Goal: Task Accomplishment & Management: Complete application form

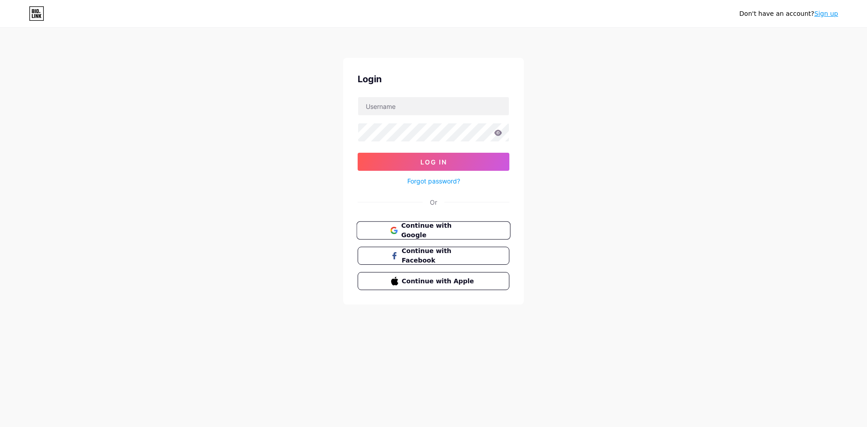
click at [423, 233] on span "Continue with Google" at bounding box center [438, 230] width 75 height 19
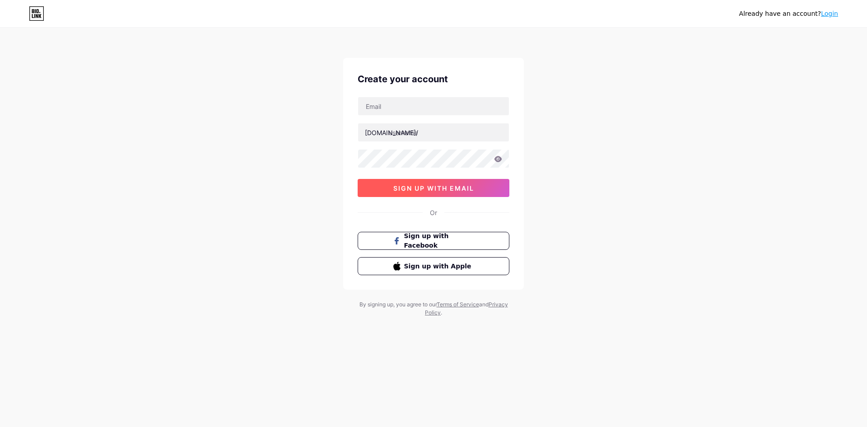
click at [422, 192] on button "sign up with email" at bounding box center [434, 188] width 152 height 18
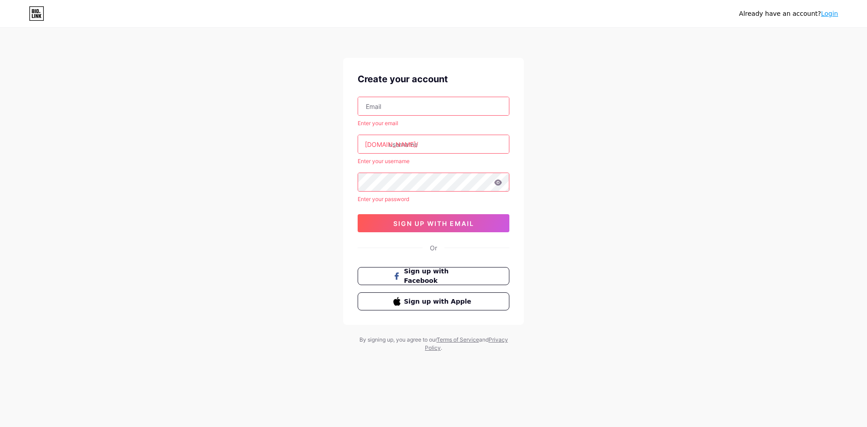
click at [399, 106] on input "text" at bounding box center [433, 106] width 151 height 18
type input "[EMAIL_ADDRESS][DOMAIN_NAME]"
click at [392, 147] on input "text" at bounding box center [433, 144] width 151 height 18
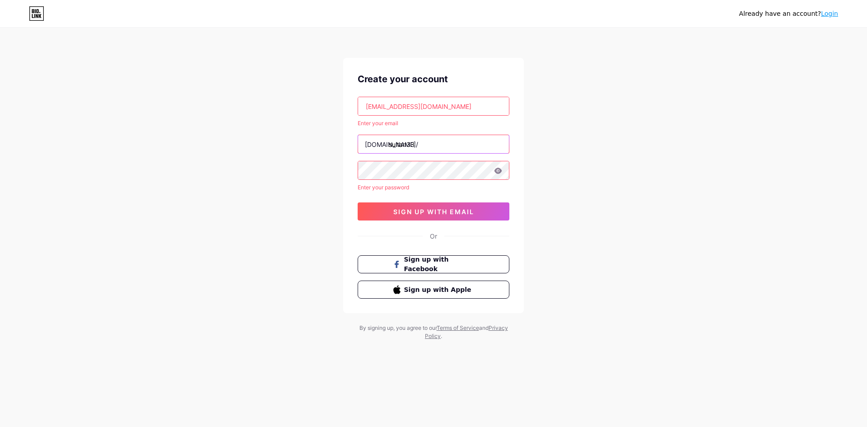
type input "sultan33"
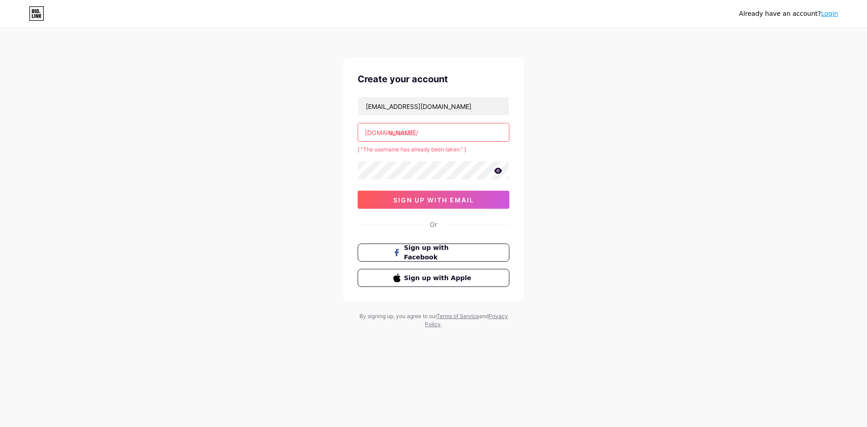
click at [501, 171] on icon at bounding box center [498, 171] width 8 height 6
click at [434, 200] on span "sign up with email" at bounding box center [433, 200] width 81 height 8
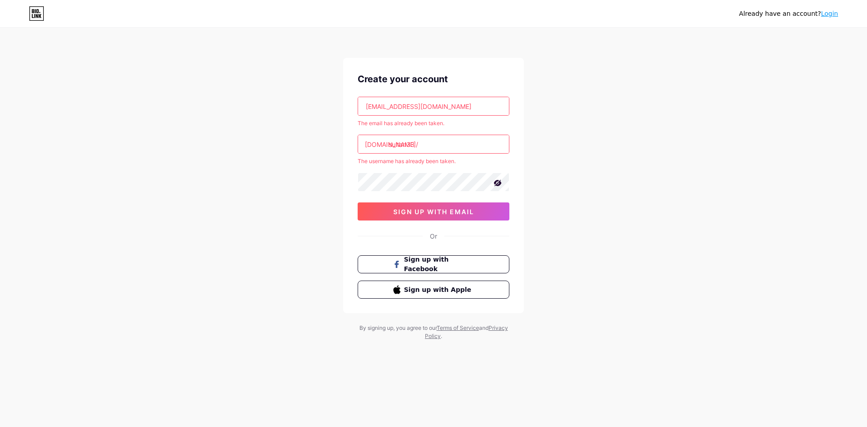
click at [431, 145] on input "sultan33" at bounding box center [433, 144] width 151 height 18
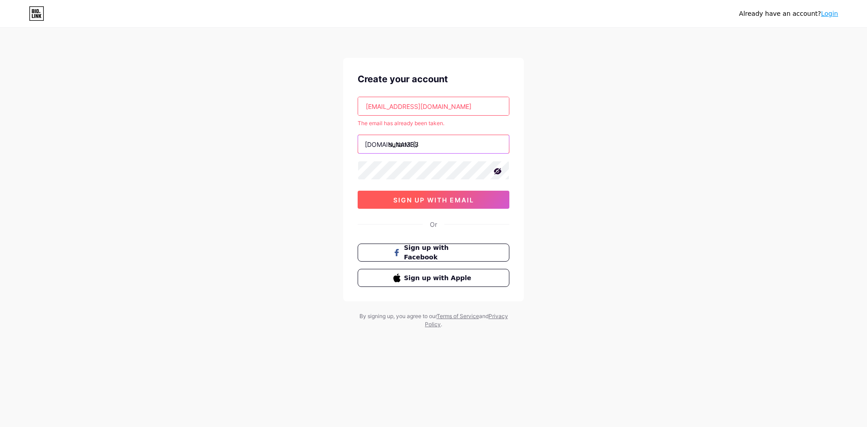
type input "sultan333"
click at [418, 203] on span "sign up with email" at bounding box center [433, 200] width 81 height 8
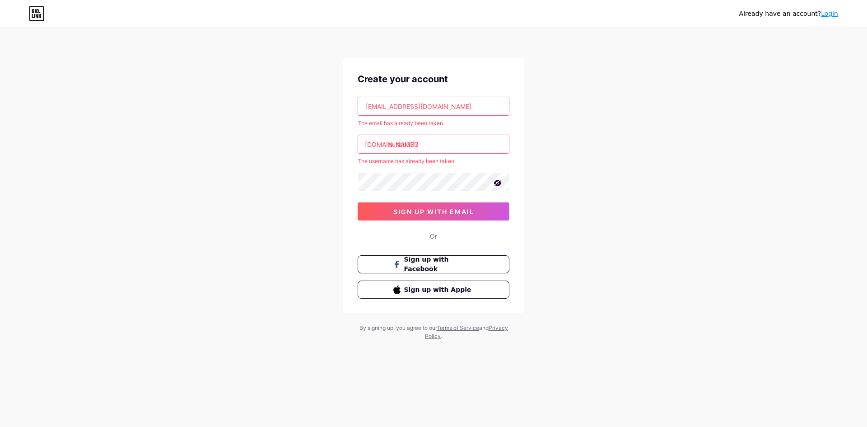
click at [424, 147] on input "sultan333" at bounding box center [433, 144] width 151 height 18
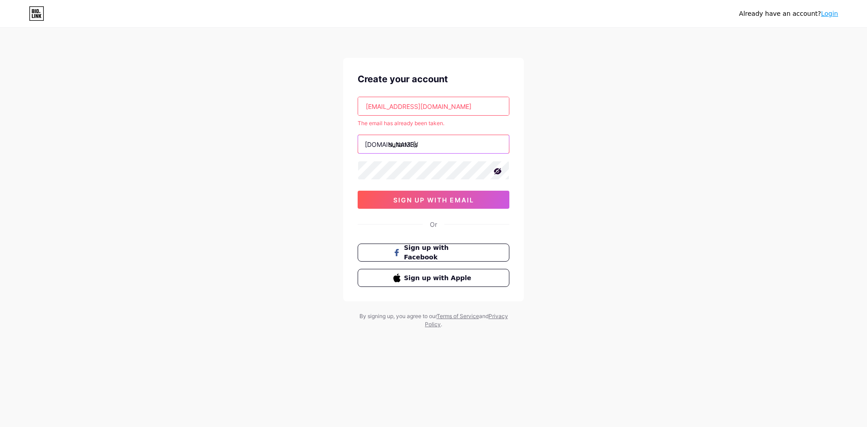
type input "sultan33s"
click at [434, 135] on input "sultan33s" at bounding box center [433, 132] width 151 height 18
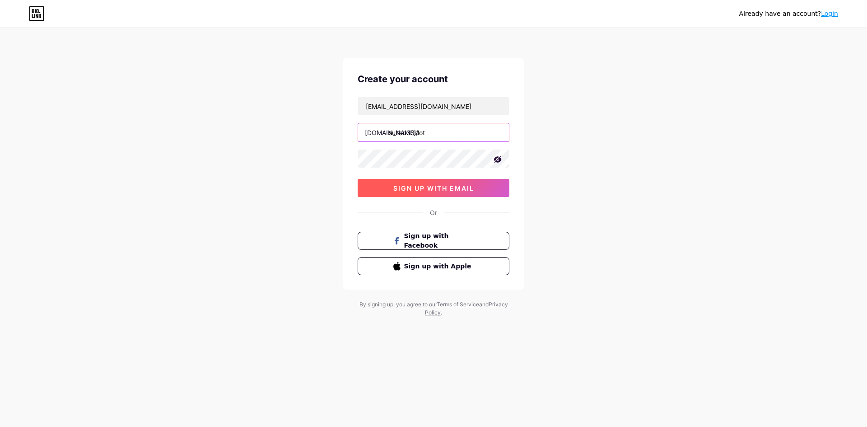
type input "sultan33slot"
click at [429, 183] on div "[EMAIL_ADDRESS][DOMAIN_NAME] [DOMAIN_NAME]/ sultan33slot 0cAFcWeA4-PEt8rKDoSvvc…" at bounding box center [434, 147] width 152 height 100
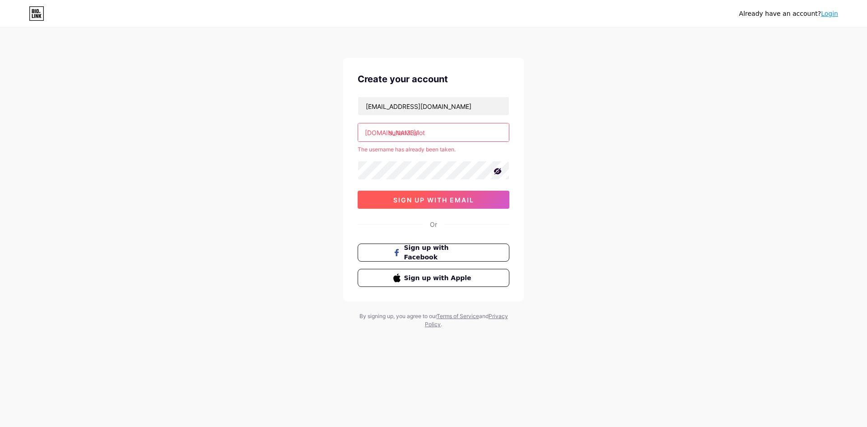
click at [423, 195] on button "sign up with email" at bounding box center [434, 200] width 152 height 18
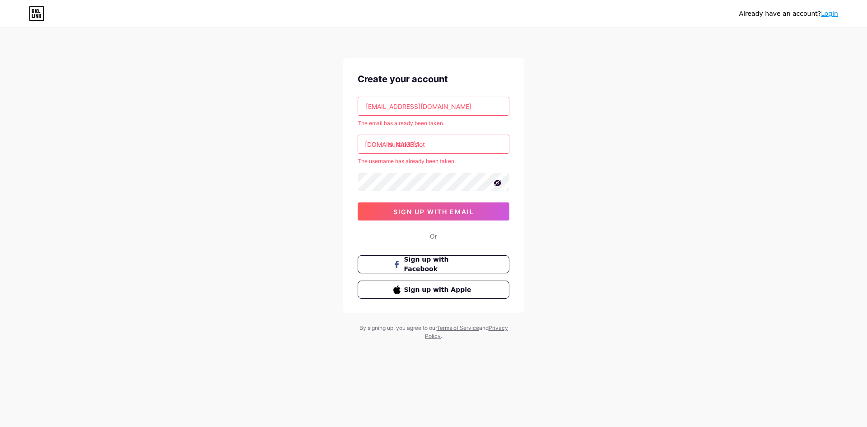
drag, startPoint x: 414, startPoint y: 144, endPoint x: 494, endPoint y: 113, distance: 86.3
click at [495, 150] on input "sultan33slot" at bounding box center [433, 144] width 151 height 18
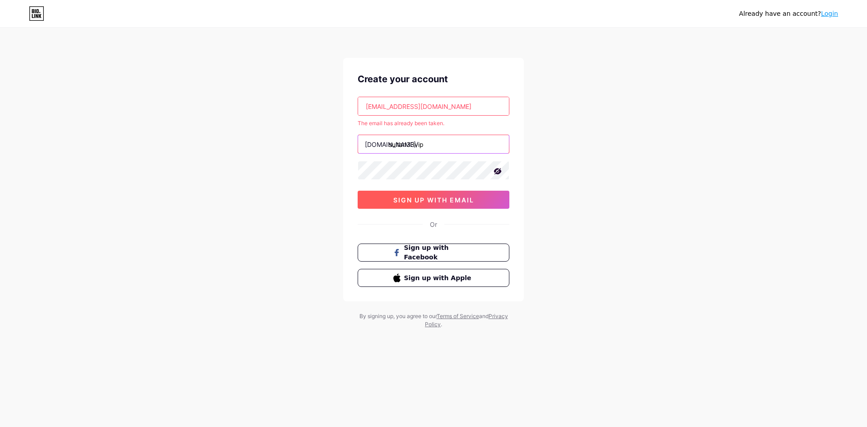
type input "sultan33vip"
click at [438, 201] on span "sign up with email" at bounding box center [433, 200] width 81 height 8
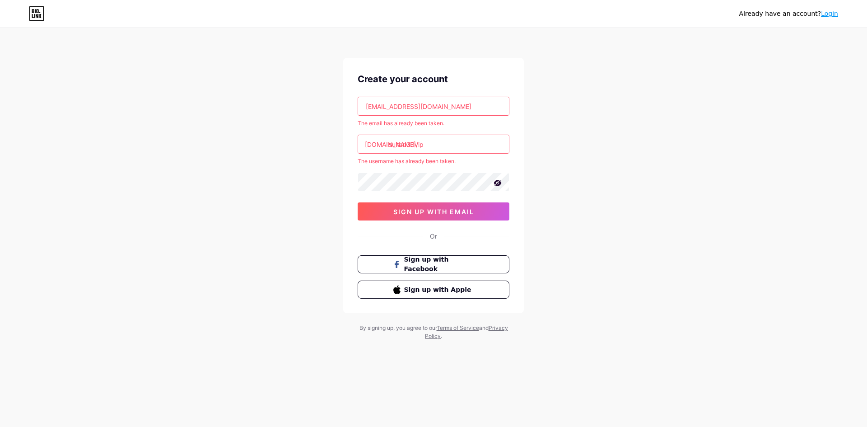
click at [433, 142] on input "sultan33vip" at bounding box center [433, 144] width 151 height 18
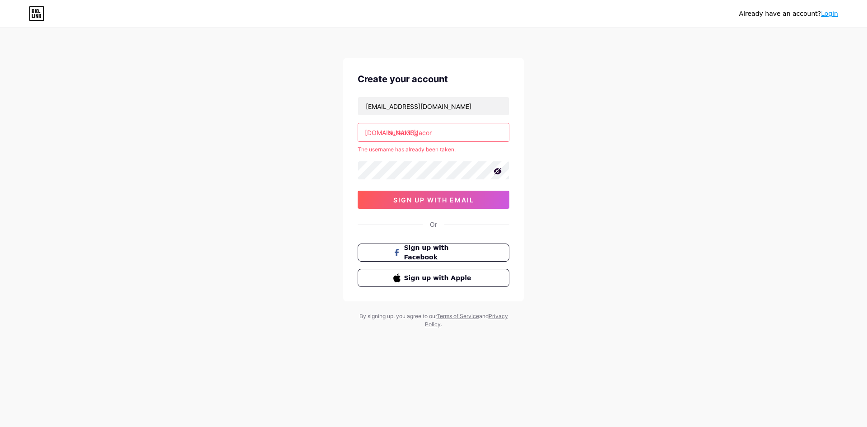
drag, startPoint x: 416, startPoint y: 133, endPoint x: 503, endPoint y: 136, distance: 87.2
click at [502, 136] on input "sultan33gacor" at bounding box center [433, 132] width 151 height 18
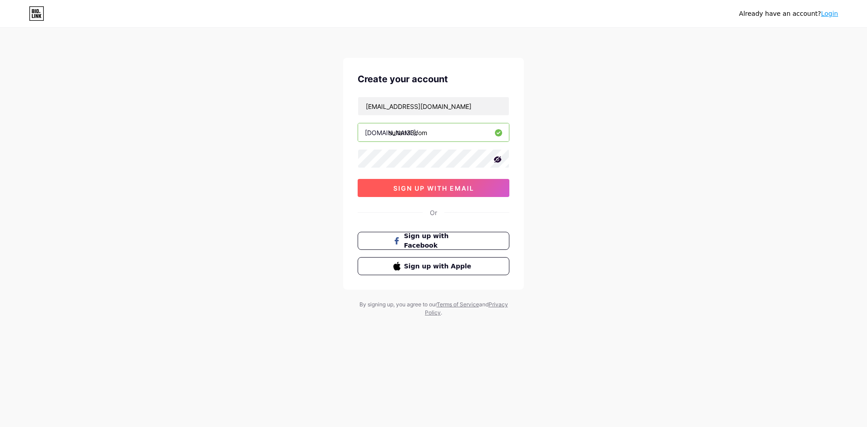
type input "sultan33com"
click at [435, 185] on span "sign up with email" at bounding box center [433, 188] width 81 height 8
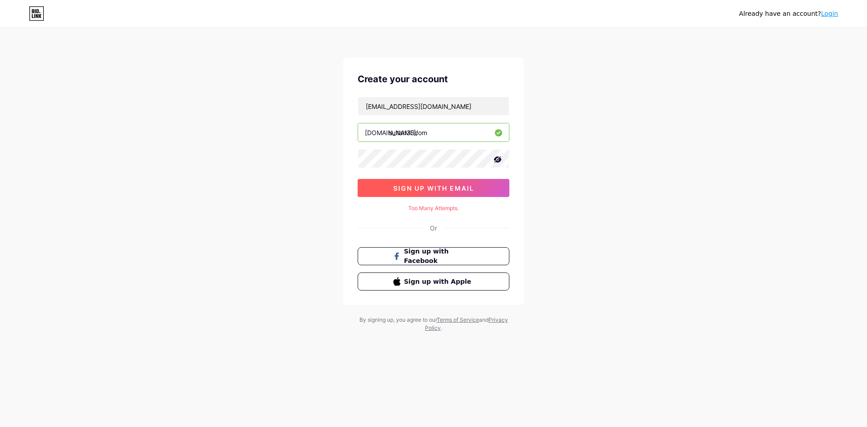
click at [453, 186] on span "sign up with email" at bounding box center [433, 188] width 81 height 8
click at [438, 210] on div "Too Many Attempts." at bounding box center [434, 208] width 152 height 8
click at [426, 227] on div "Or" at bounding box center [434, 227] width 152 height 9
click at [595, 246] on div "Already have an account? Login Create your account [EMAIL_ADDRESS][DOMAIN_NAME]…" at bounding box center [433, 180] width 867 height 361
click at [545, 172] on div "Already have an account? Login Create your account [EMAIL_ADDRESS][DOMAIN_NAME]…" at bounding box center [433, 180] width 867 height 361
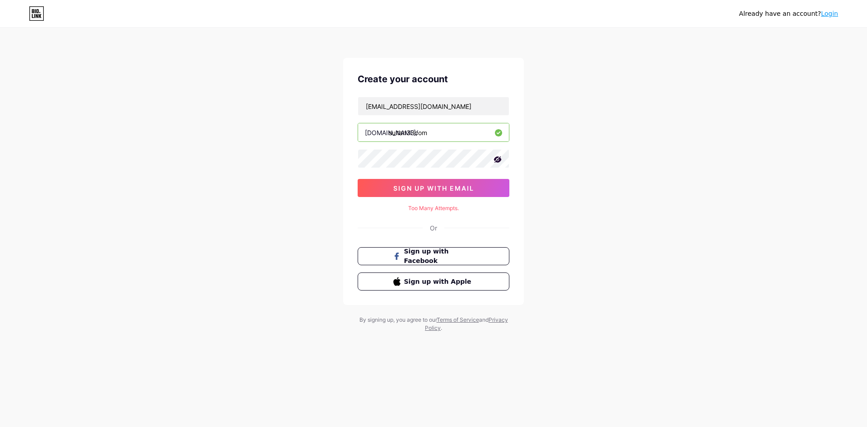
drag, startPoint x: 578, startPoint y: 183, endPoint x: 507, endPoint y: 234, distance: 88.1
click at [573, 186] on div "Already have an account? Login Create your account [EMAIL_ADDRESS][DOMAIN_NAME]…" at bounding box center [433, 180] width 867 height 361
drag, startPoint x: 521, startPoint y: 261, endPoint x: 473, endPoint y: 220, distance: 62.7
click at [520, 255] on div "Create your account [EMAIL_ADDRESS][DOMAIN_NAME] [DOMAIN_NAME]/ sultan33com 0cA…" at bounding box center [433, 181] width 181 height 247
click at [433, 209] on div "Too Many Attempts." at bounding box center [434, 208] width 152 height 8
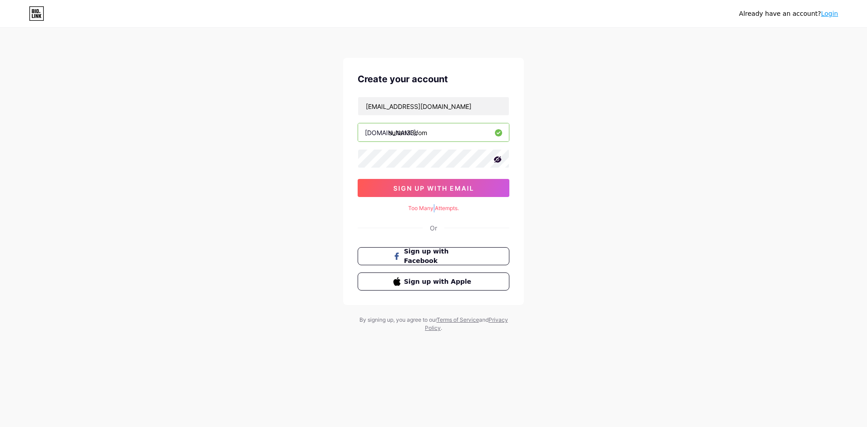
click at [433, 209] on div "Too Many Attempts." at bounding box center [434, 208] width 152 height 8
click at [827, 16] on link "Login" at bounding box center [829, 13] width 17 height 7
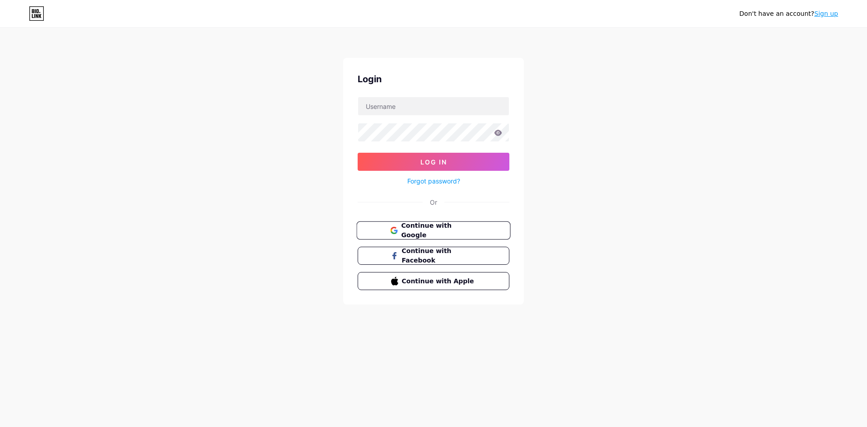
click at [420, 230] on span "Continue with Google" at bounding box center [438, 230] width 75 height 19
